Goal: Task Accomplishment & Management: Use online tool/utility

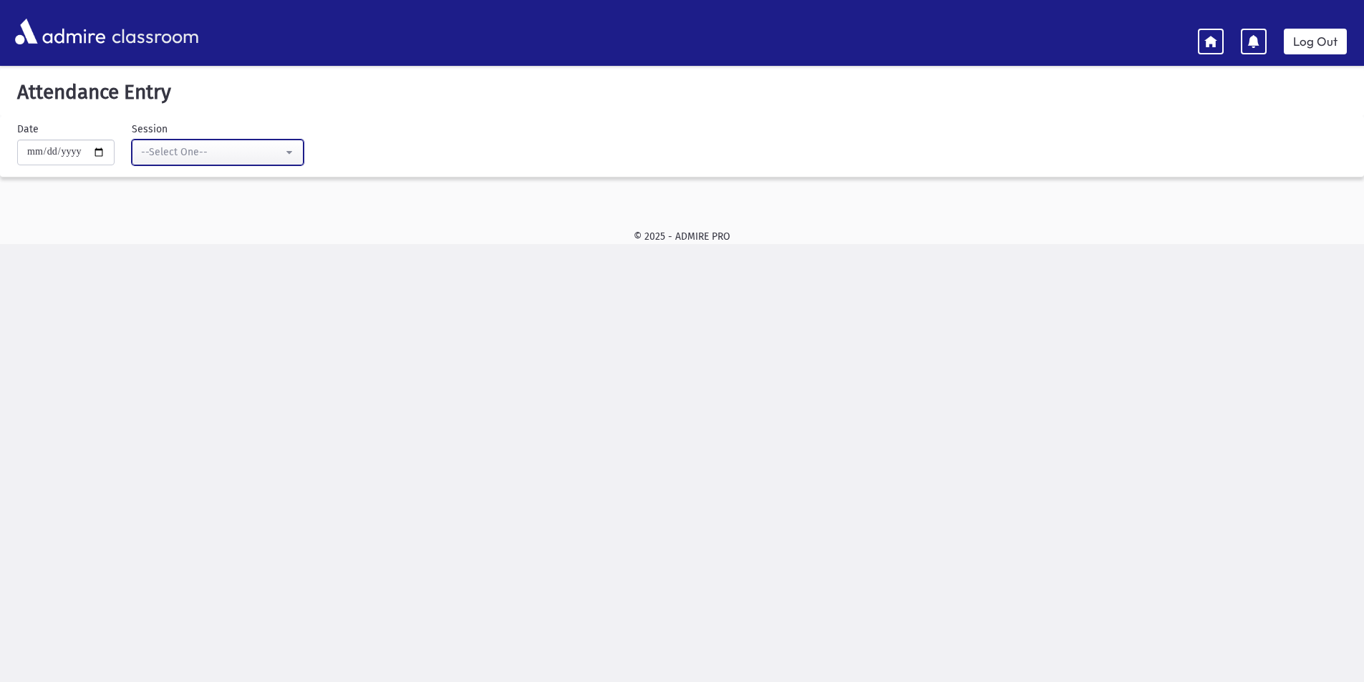
click at [208, 152] on div "--Select One--" at bounding box center [212, 152] width 142 height 15
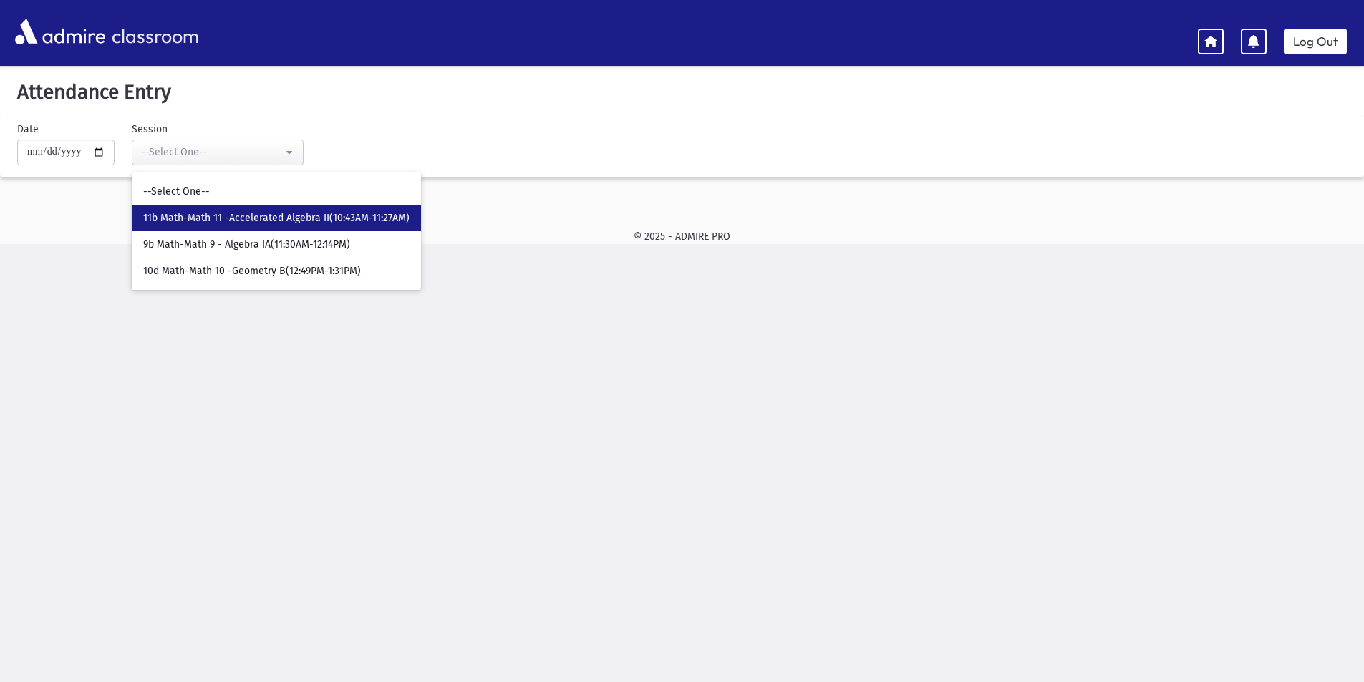
click at [236, 215] on span "11b Math-Math 11 -Accelerated Algebra II(10:43AM-11:27AM)" at bounding box center [276, 218] width 266 height 14
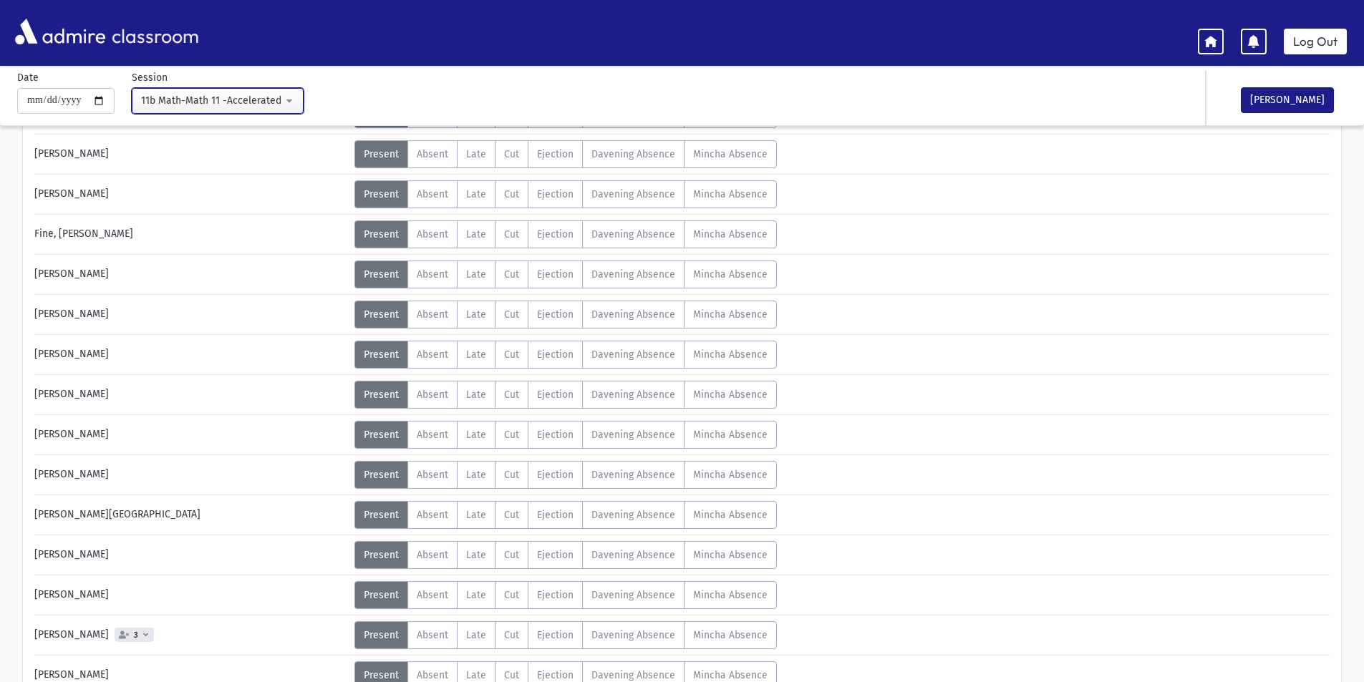
scroll to position [286, 0]
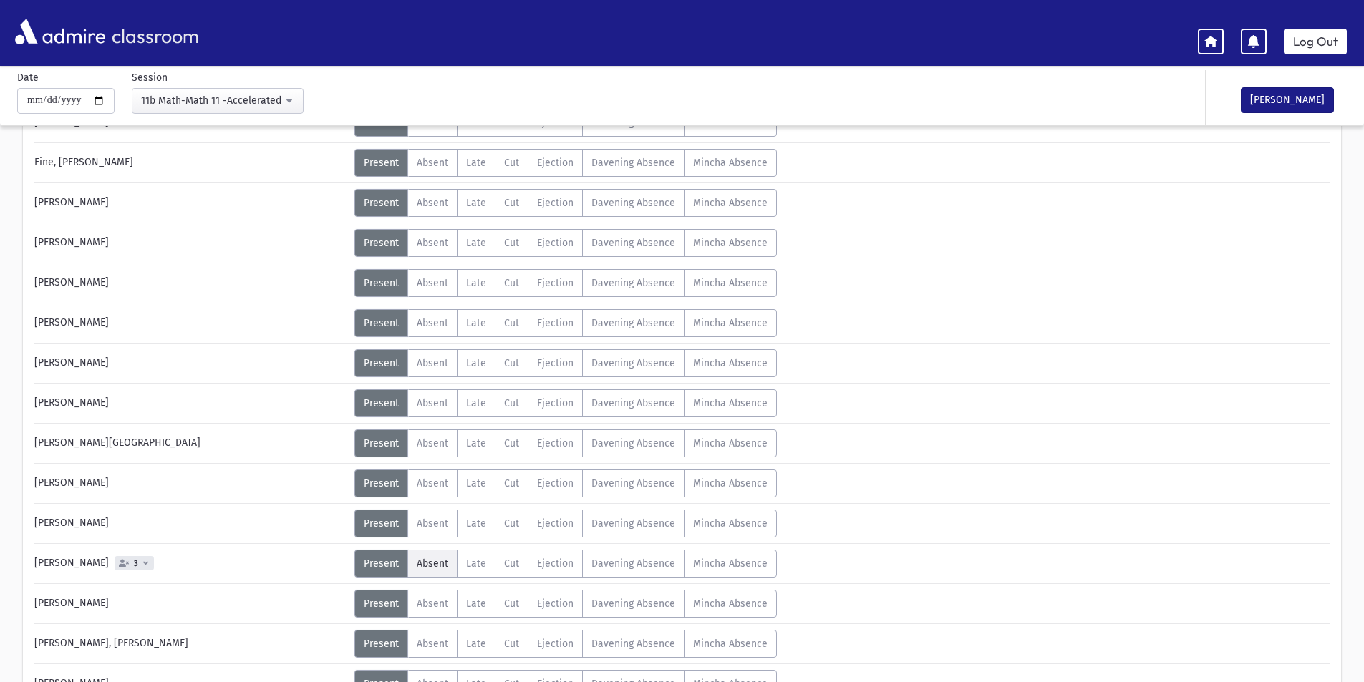
click at [420, 554] on label "Absent A" at bounding box center [432, 564] width 50 height 28
click at [1301, 101] on button "[PERSON_NAME]" at bounding box center [1287, 100] width 93 height 26
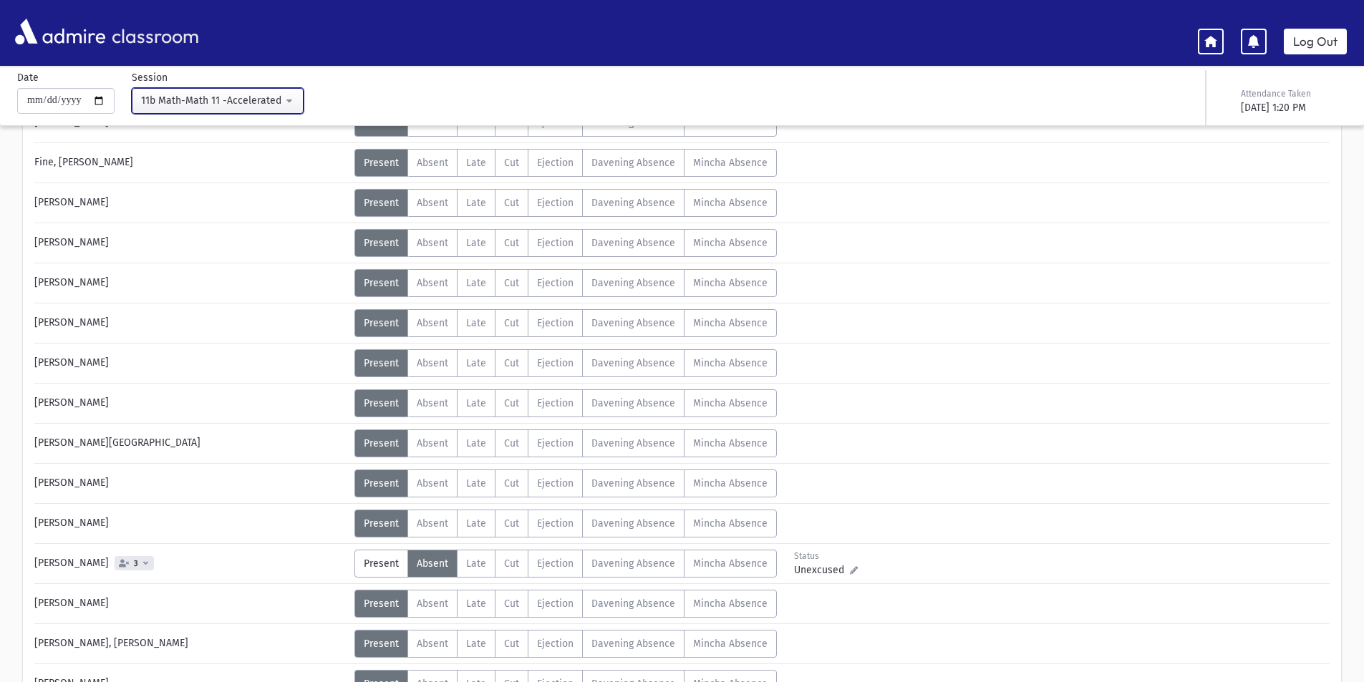
click at [166, 101] on div "11b Math-Math 11 -Accelerated Algebra II(10:43AM-11:27AM)" at bounding box center [212, 100] width 142 height 15
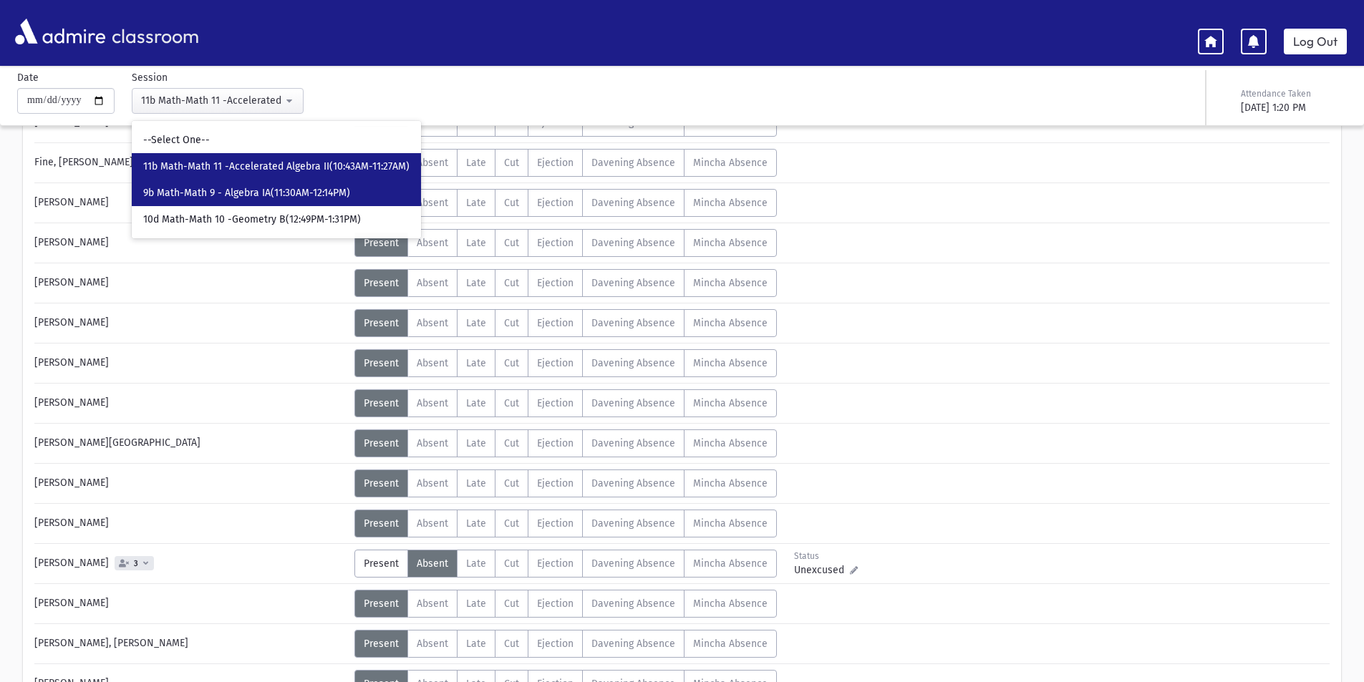
click at [209, 195] on span "9b Math-Math 9 - Algebra IA(11:30AM-12:14PM)" at bounding box center [246, 193] width 207 height 14
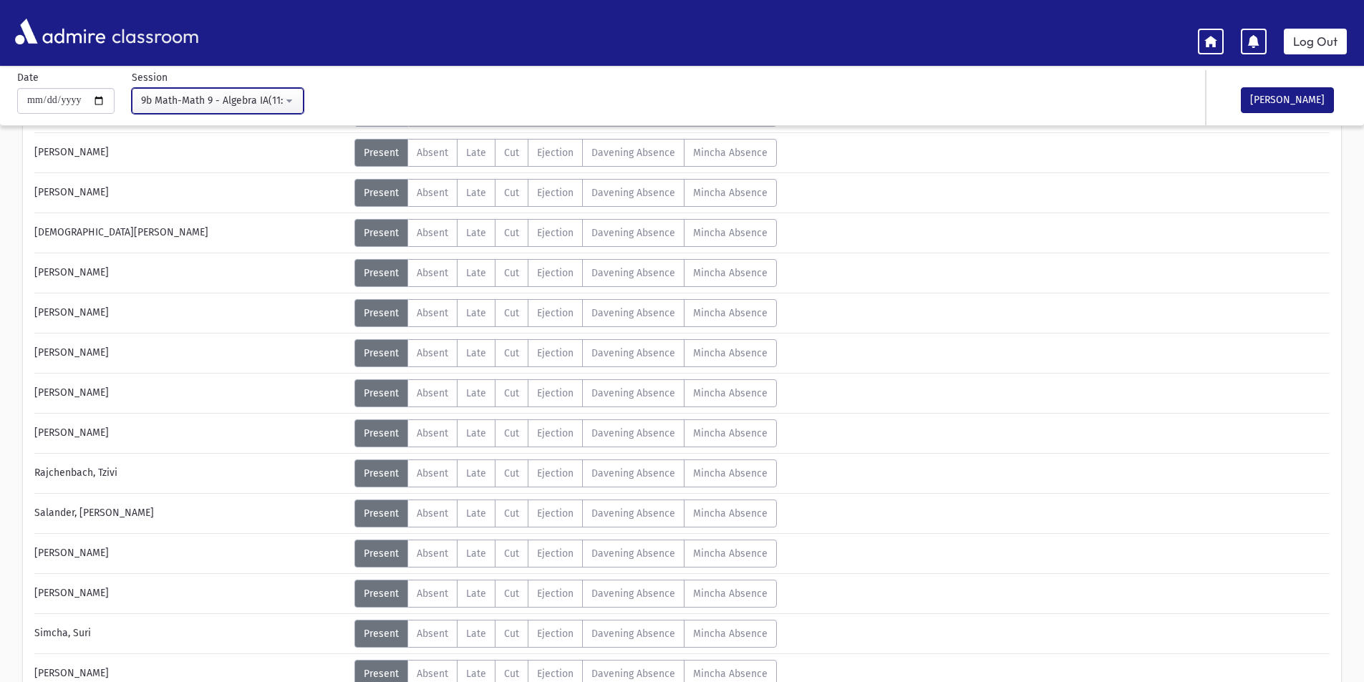
scroll to position [550, 0]
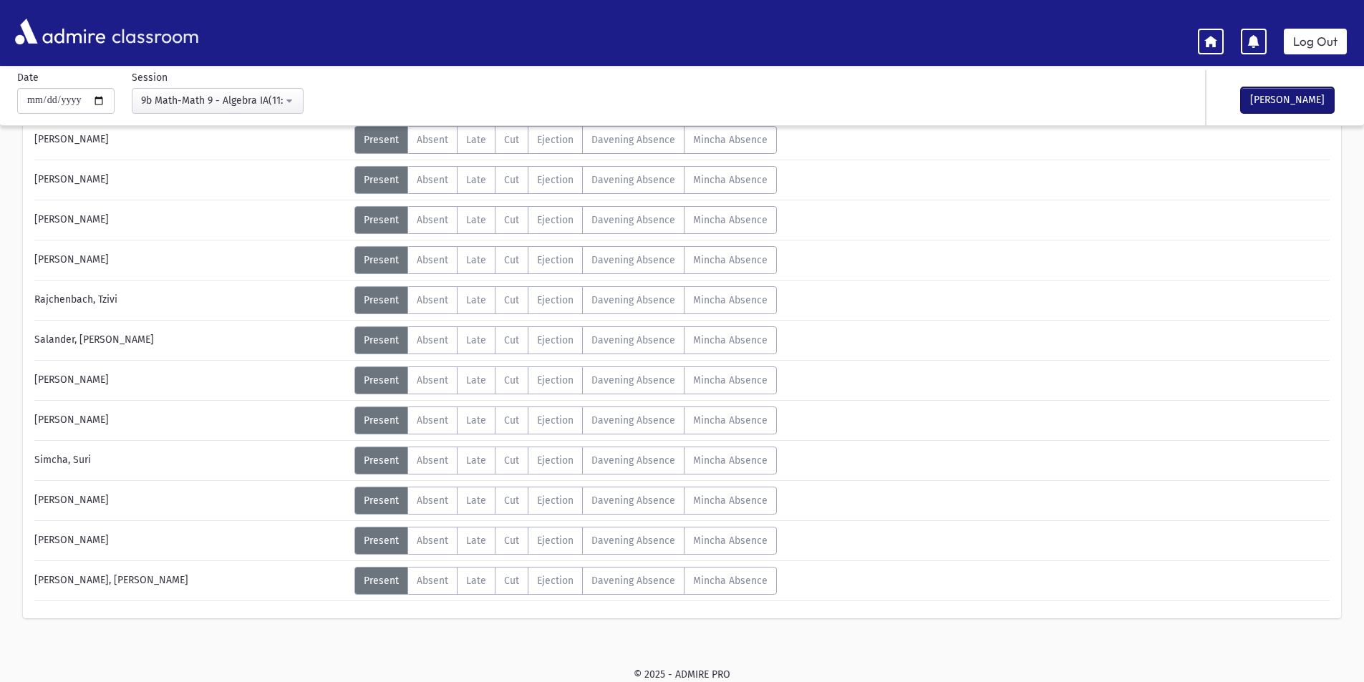
click at [1262, 106] on button "[PERSON_NAME]" at bounding box center [1287, 100] width 93 height 26
drag, startPoint x: 202, startPoint y: 95, endPoint x: 236, endPoint y: 142, distance: 57.9
click at [203, 97] on div "9b Math-Math 9 - Algebra IA(11:30AM-12:14PM)" at bounding box center [212, 100] width 142 height 15
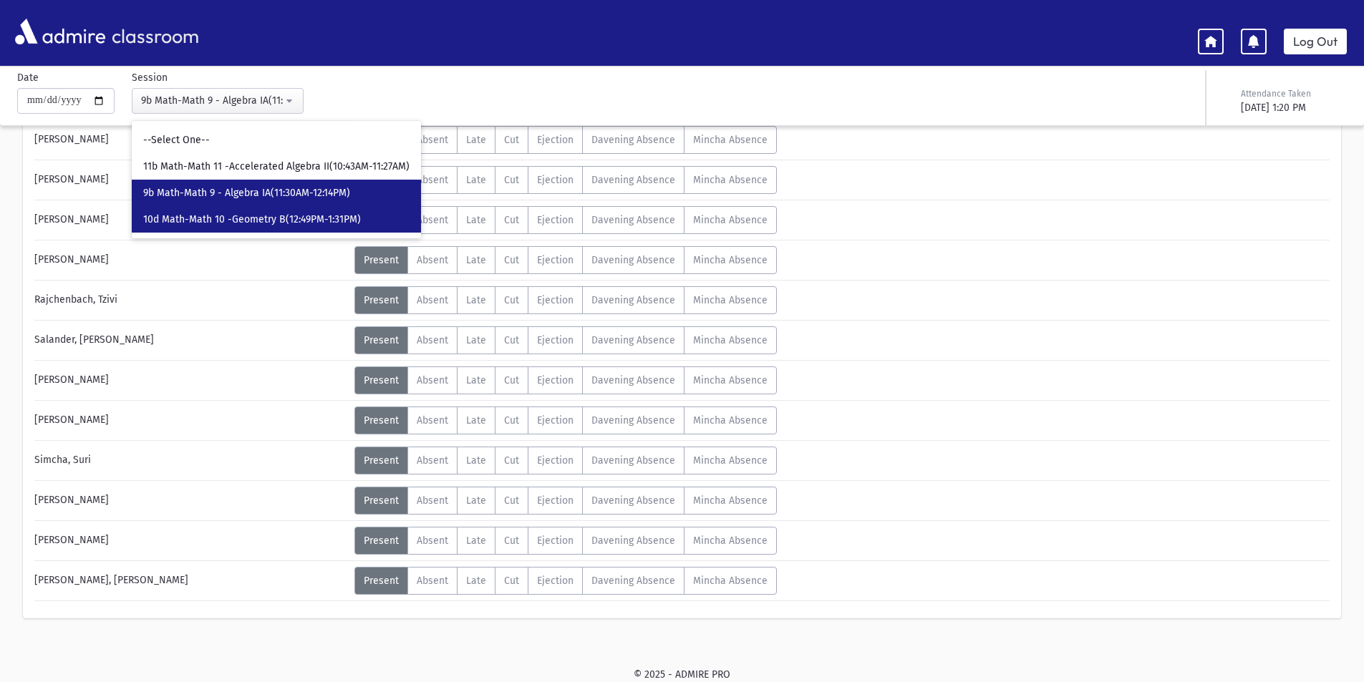
click at [266, 221] on span "10d Math-Math 10 -Geometry B(12:49PM-1:31PM)" at bounding box center [252, 220] width 218 height 14
select select "****"
